Goal: Go to known website: Access a specific website the user already knows

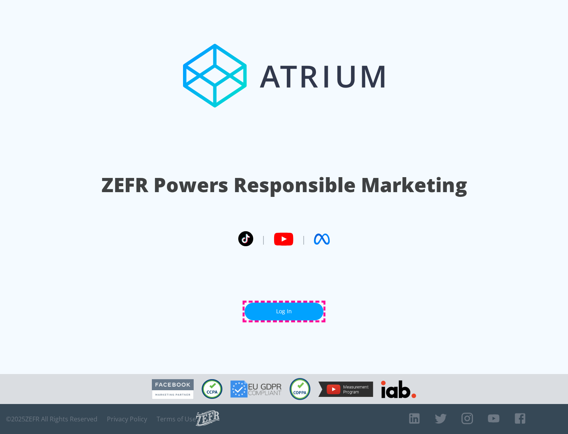
click at [284, 311] on link "Log In" at bounding box center [284, 312] width 79 height 18
